Goal: Information Seeking & Learning: Learn about a topic

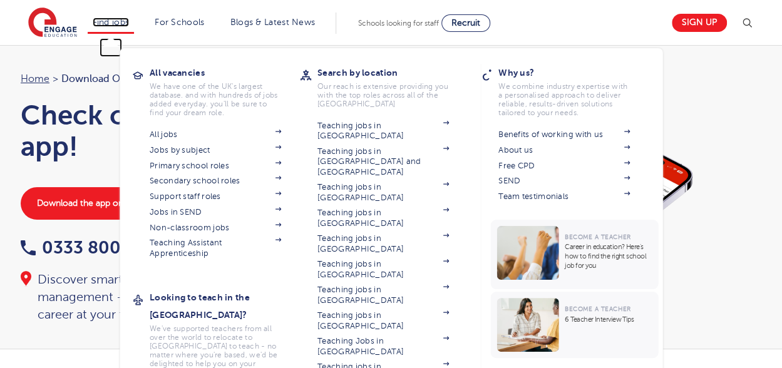
click at [120, 26] on link "Find jobs" at bounding box center [111, 22] width 37 height 9
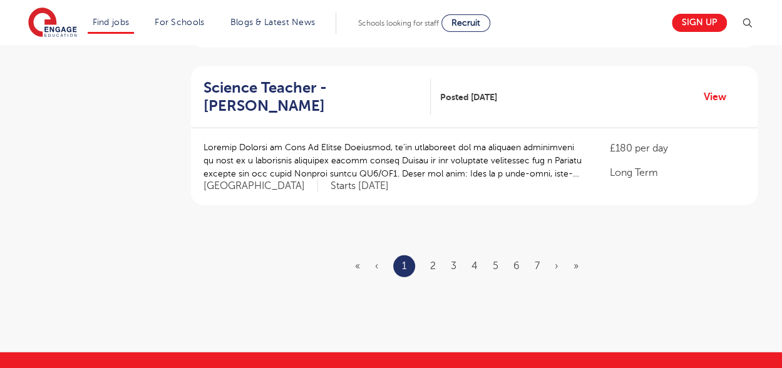
scroll to position [1546, 0]
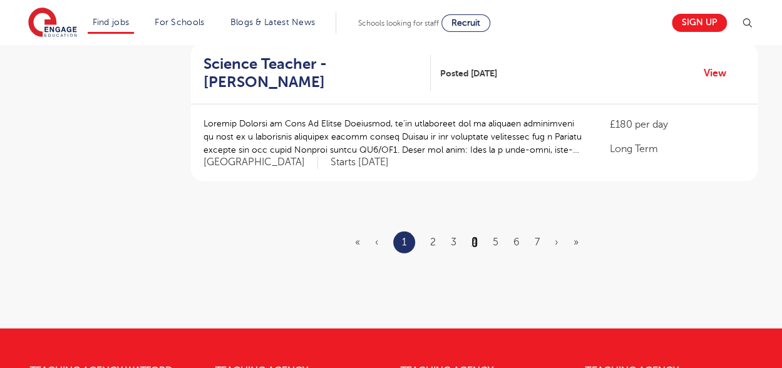
click at [475, 237] on link "4" at bounding box center [474, 242] width 6 height 11
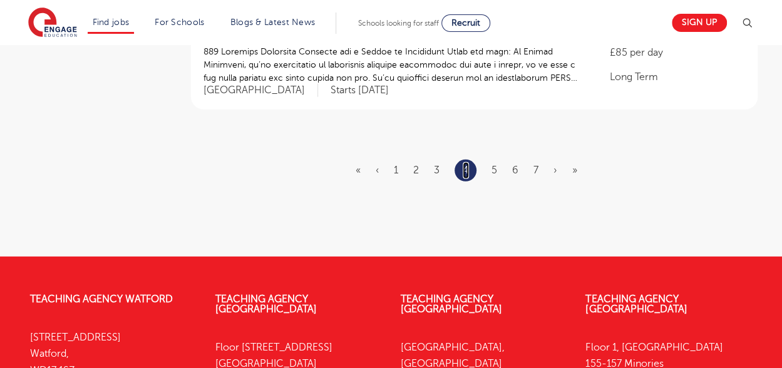
scroll to position [1649, 0]
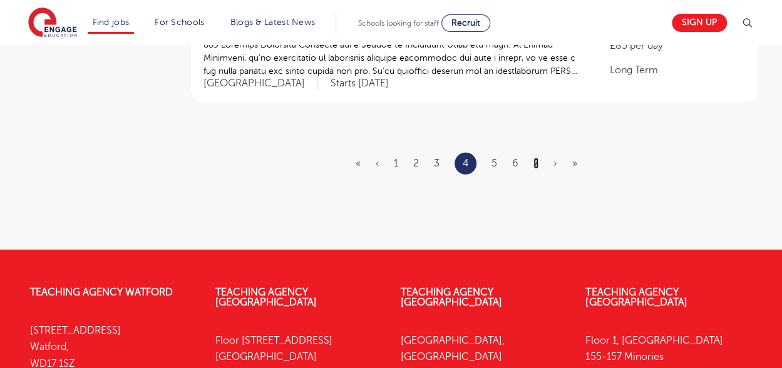
click at [536, 158] on link "7" at bounding box center [535, 163] width 5 height 11
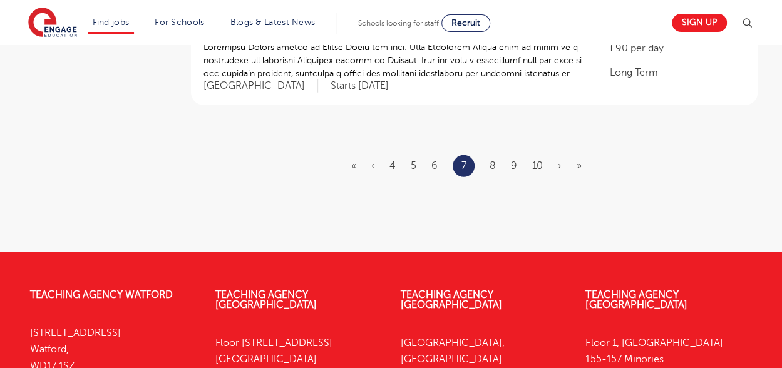
scroll to position [1624, 0]
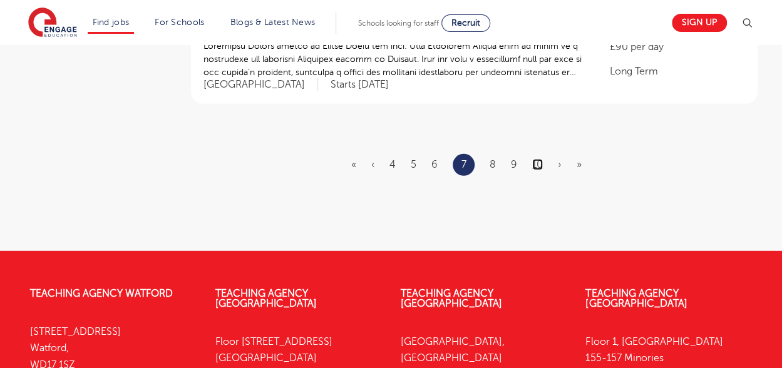
click at [533, 159] on link "10" at bounding box center [537, 164] width 11 height 11
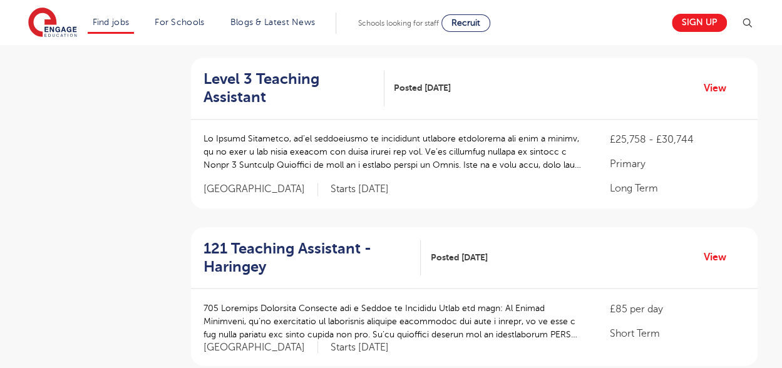
scroll to position [892, 0]
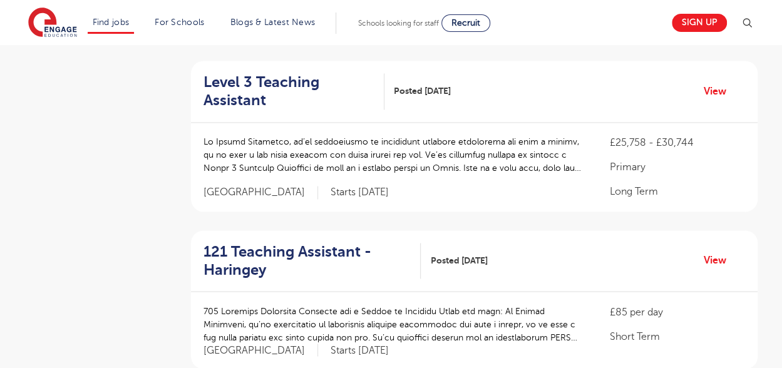
click at [552, 167] on div at bounding box center [393, 161] width 381 height 52
click at [637, 135] on p "£25,758 - £30,744" at bounding box center [676, 142] width 135 height 15
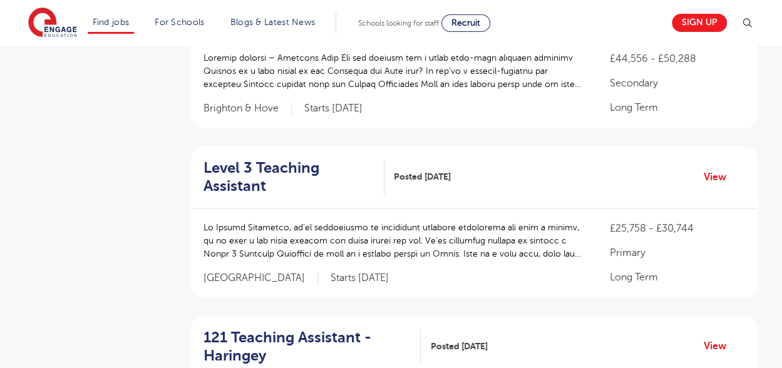
scroll to position [806, 0]
click at [719, 169] on link "View" at bounding box center [720, 177] width 32 height 16
